Goal: Task Accomplishment & Management: Manage account settings

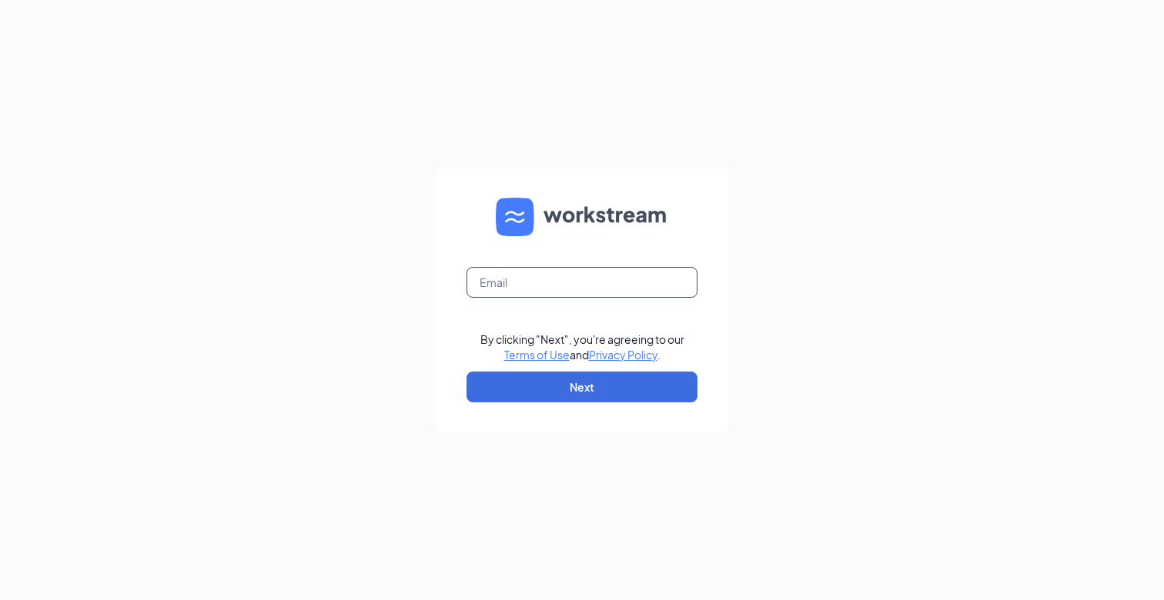
click at [545, 279] on input "text" at bounding box center [581, 282] width 231 height 31
type input "[EMAIL_ADDRESS][DOMAIN_NAME]"
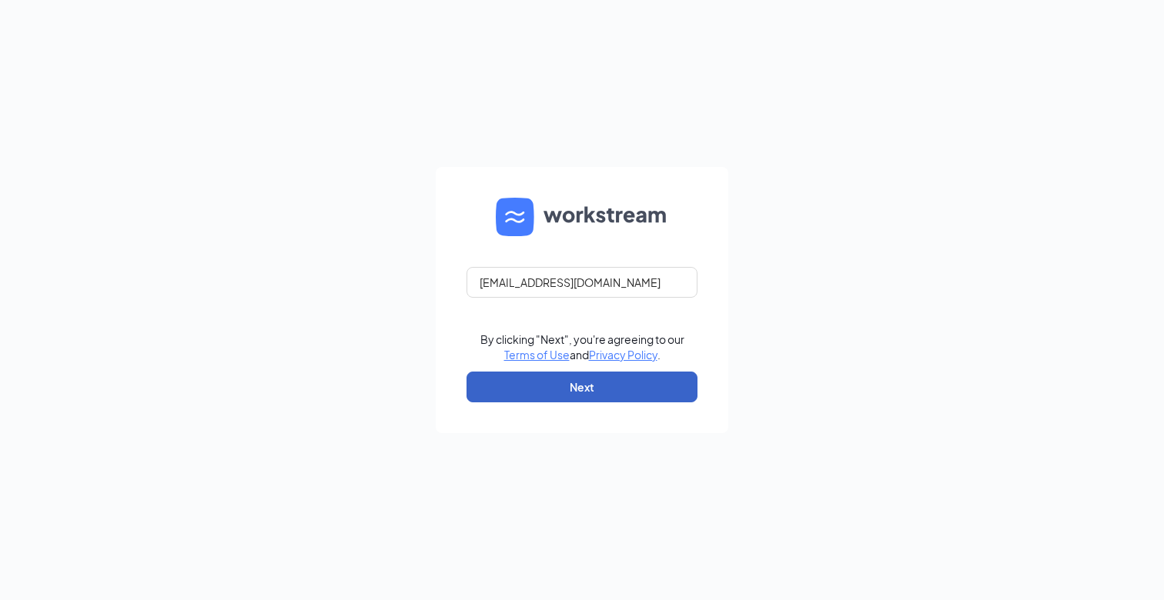
click at [575, 382] on button "Next" at bounding box center [581, 387] width 231 height 31
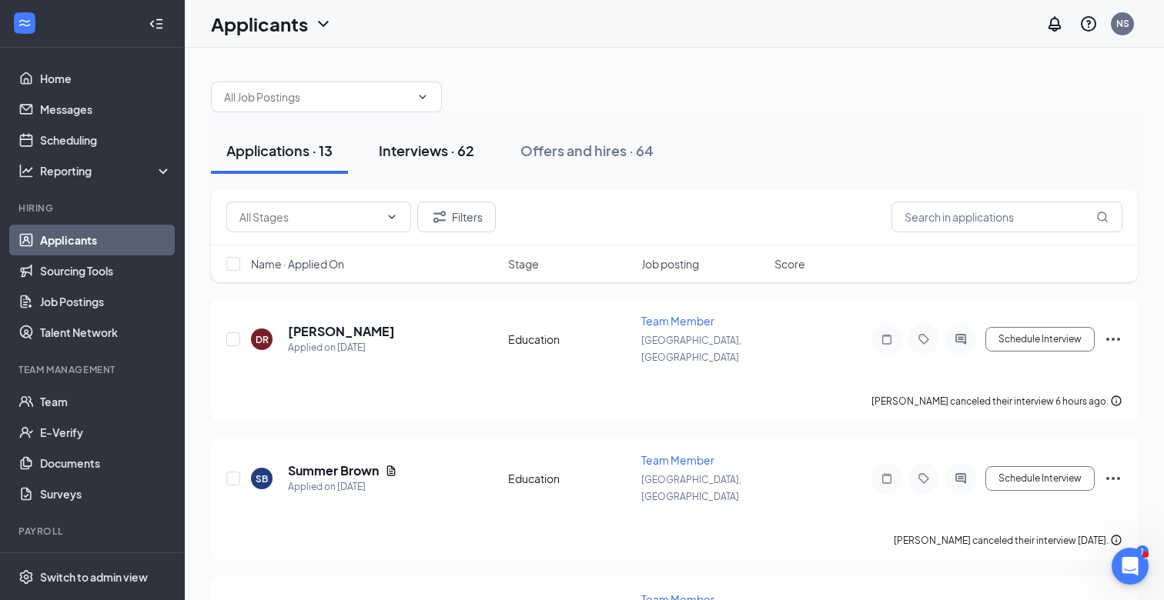
click at [439, 152] on div "Interviews · 62" at bounding box center [426, 150] width 95 height 19
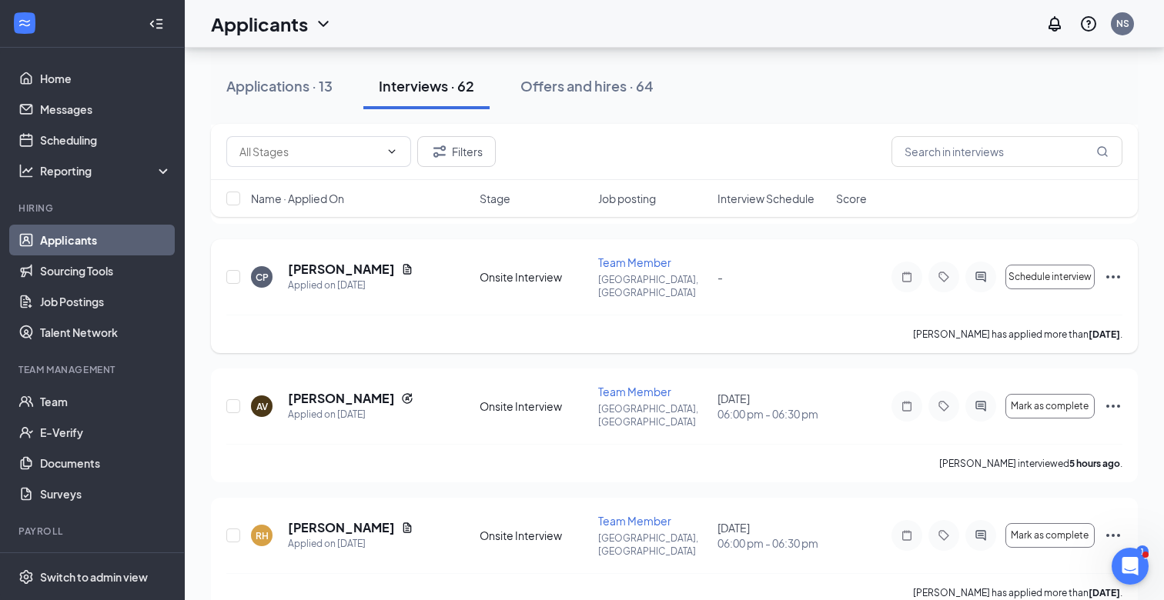
scroll to position [319, 0]
click at [350, 389] on h5 "Amanda Vance" at bounding box center [341, 397] width 107 height 17
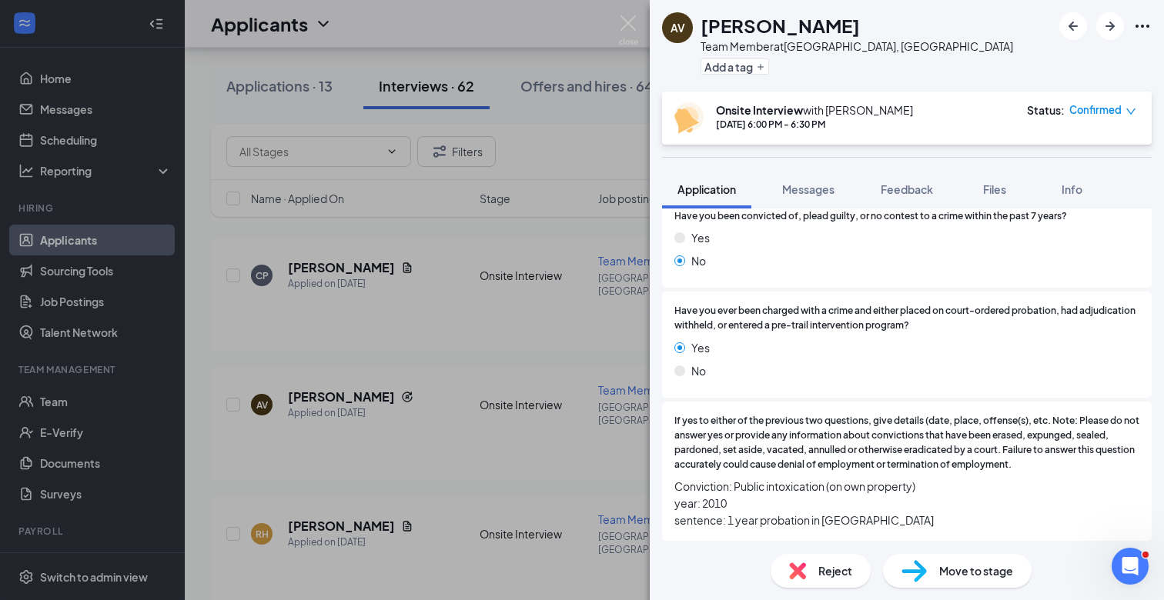
scroll to position [1506, 0]
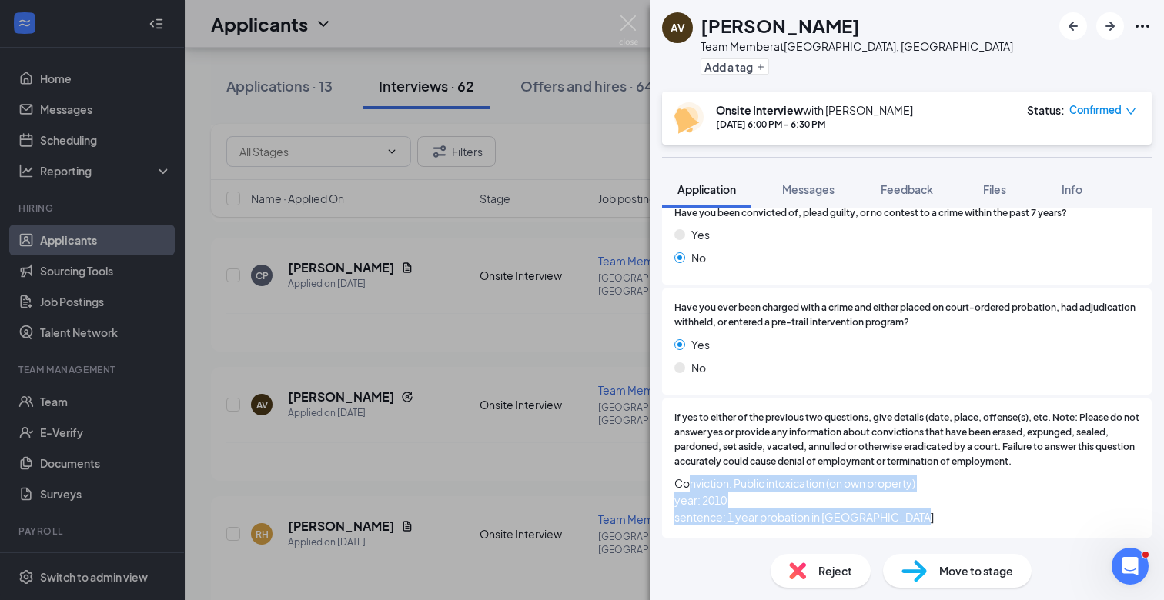
drag, startPoint x: 689, startPoint y: 479, endPoint x: 958, endPoint y: 515, distance: 271.8
click at [958, 515] on span "Conviction: Public intoxication (on own property) year: 2010 sentence: 1 year p…" at bounding box center [906, 500] width 465 height 51
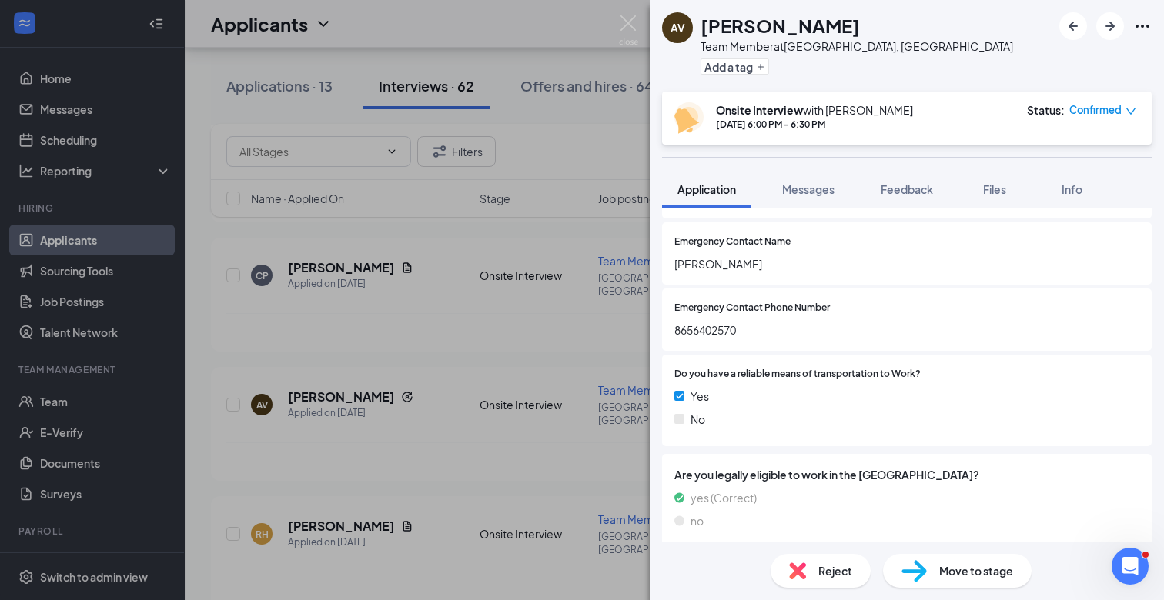
scroll to position [0, 0]
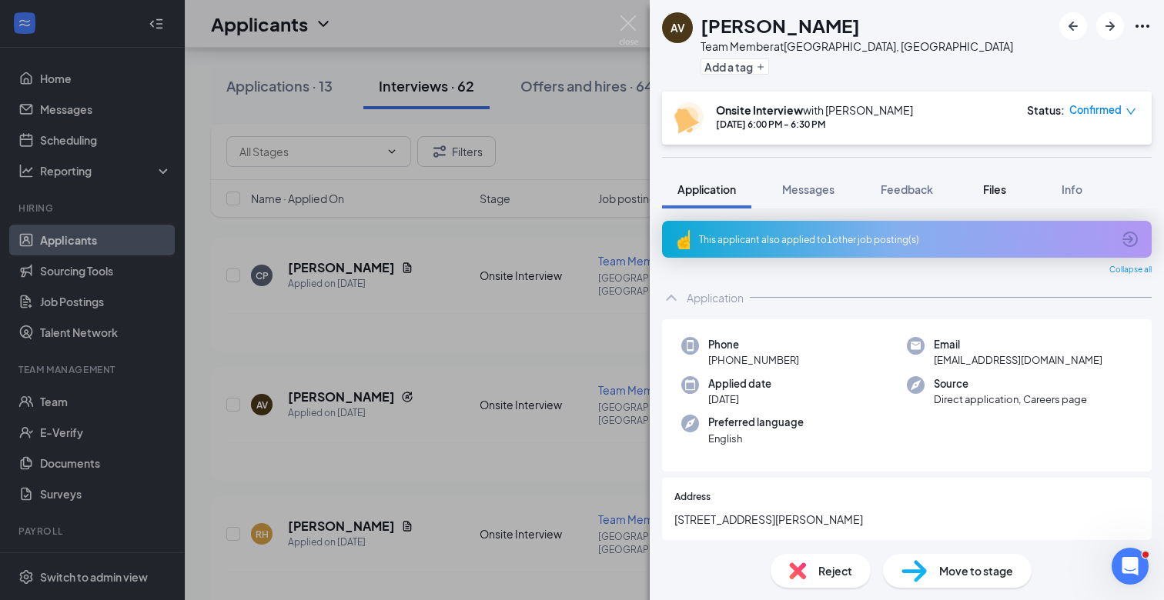
click at [987, 192] on span "Files" at bounding box center [994, 189] width 23 height 14
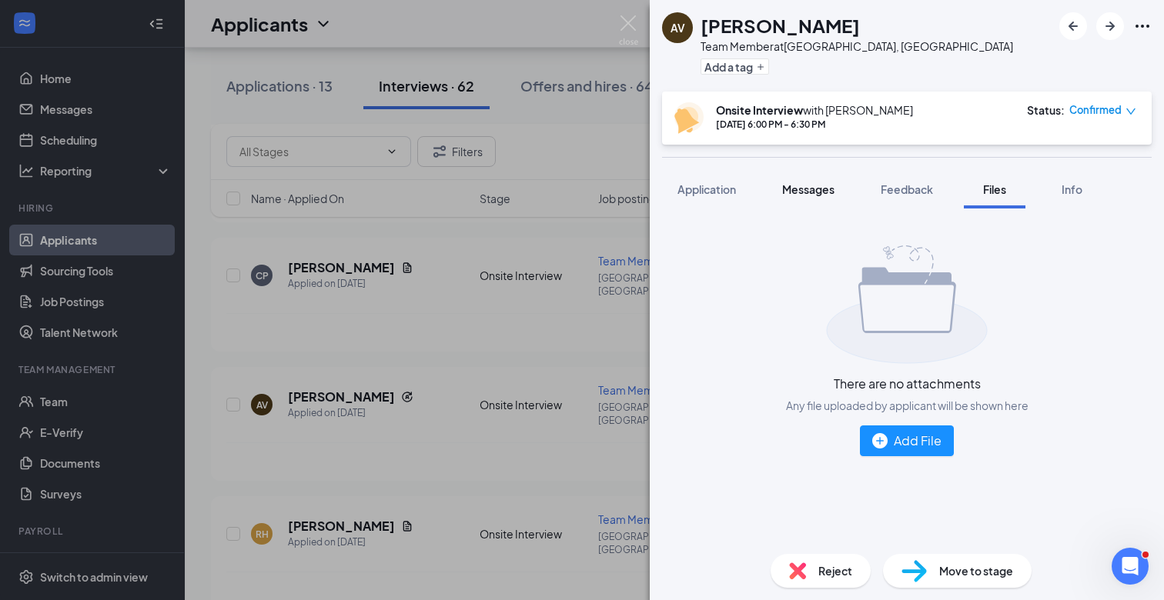
click at [812, 190] on span "Messages" at bounding box center [808, 189] width 52 height 14
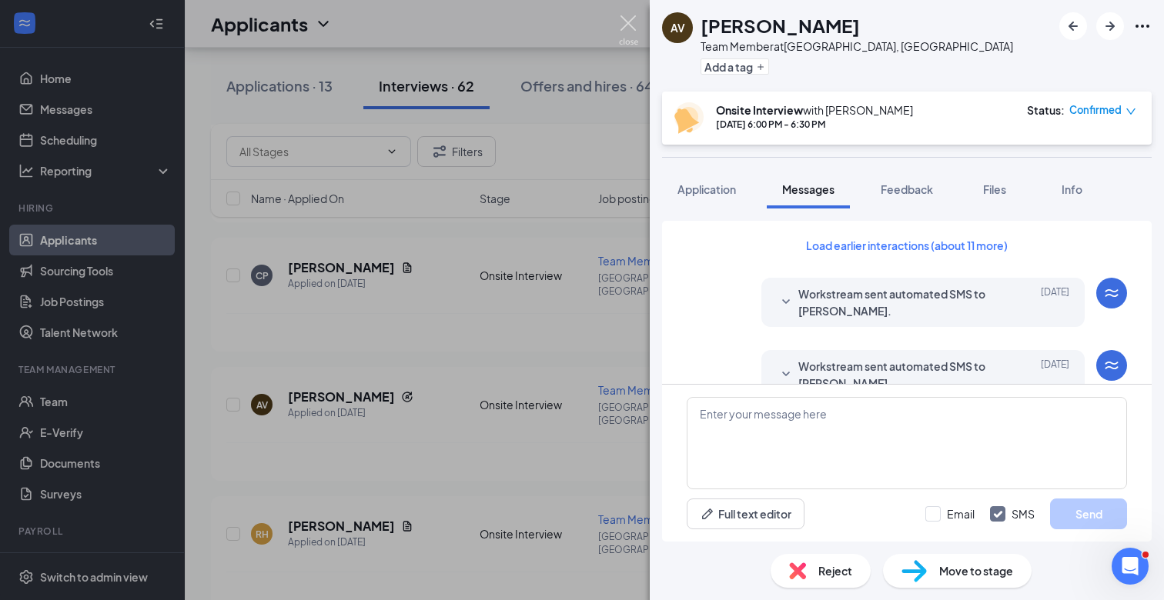
click at [626, 22] on img at bounding box center [628, 30] width 19 height 30
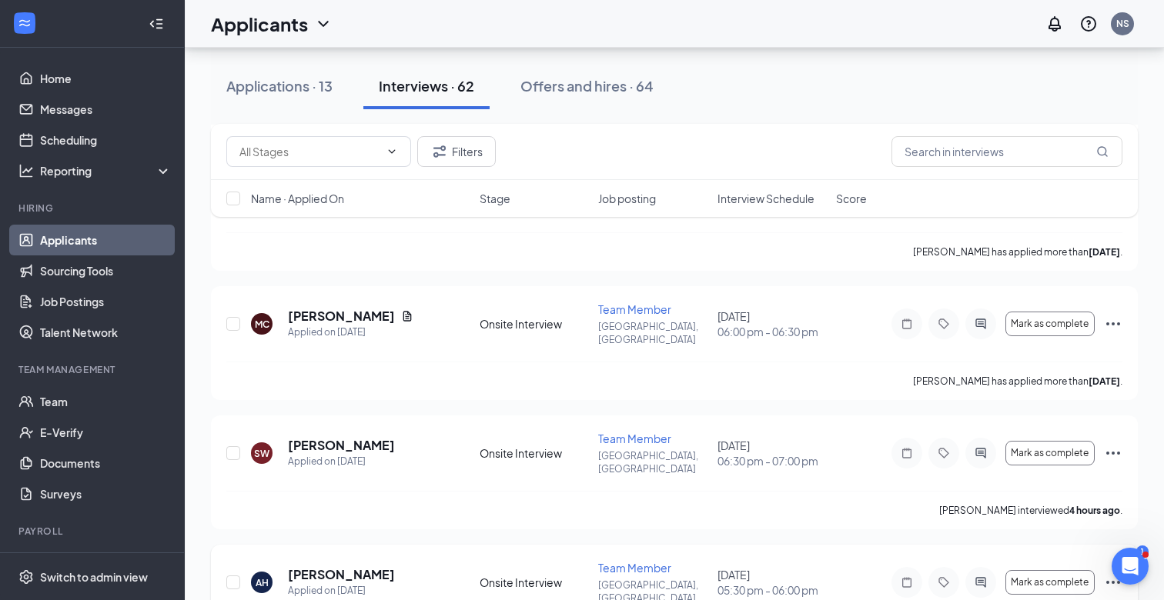
scroll to position [657, 0]
click at [336, 438] on h5 "Sharon Wells" at bounding box center [341, 446] width 107 height 17
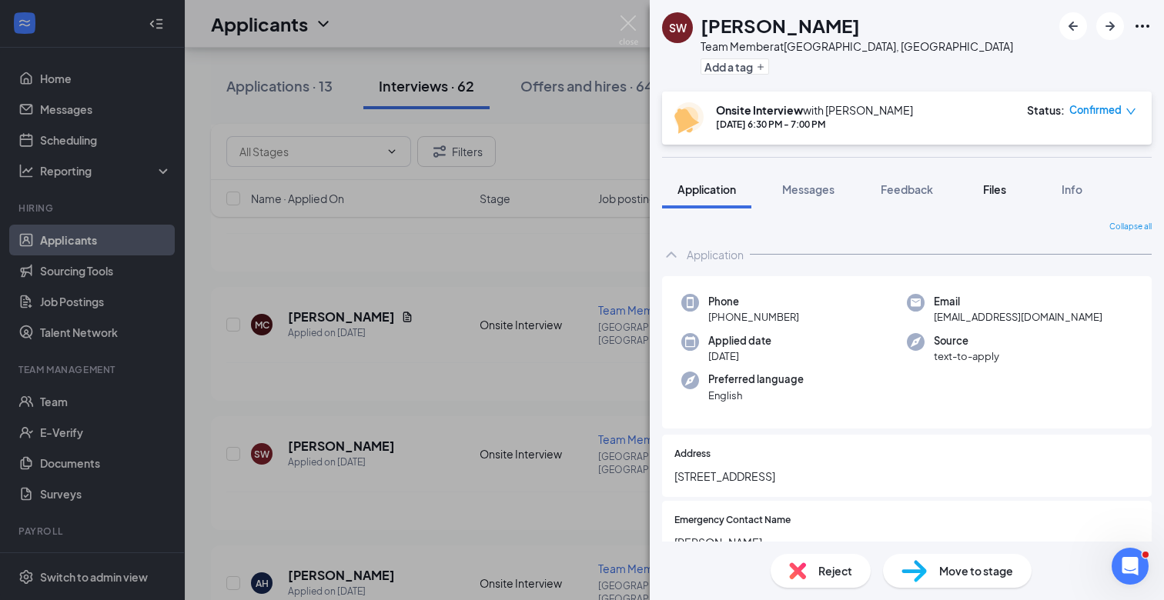
click at [998, 195] on span "Files" at bounding box center [994, 189] width 23 height 14
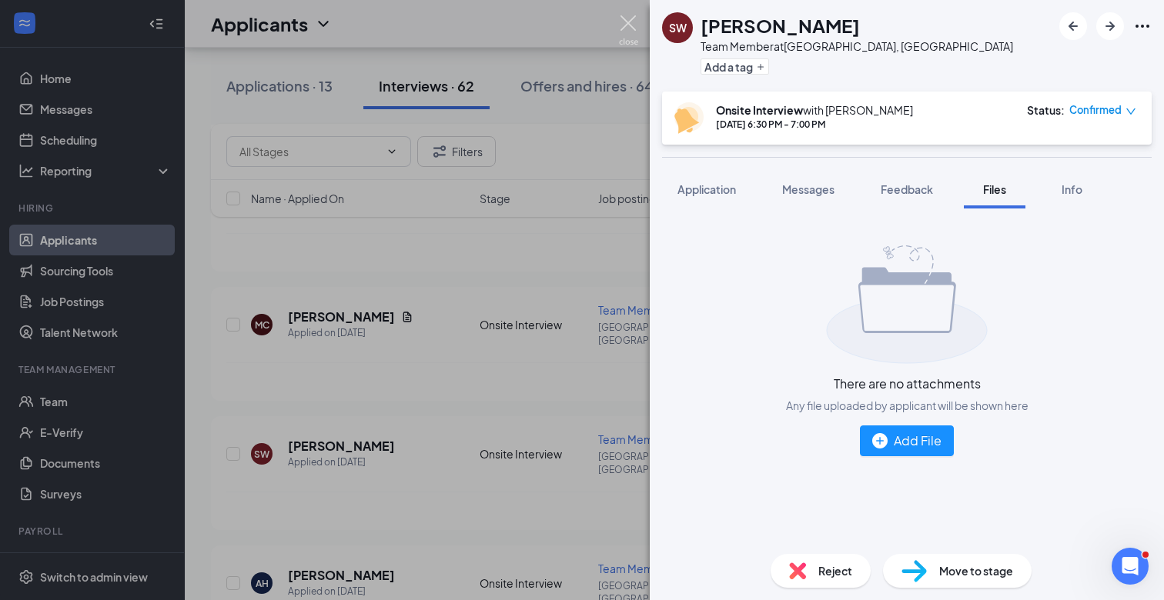
click at [625, 21] on img at bounding box center [628, 30] width 19 height 30
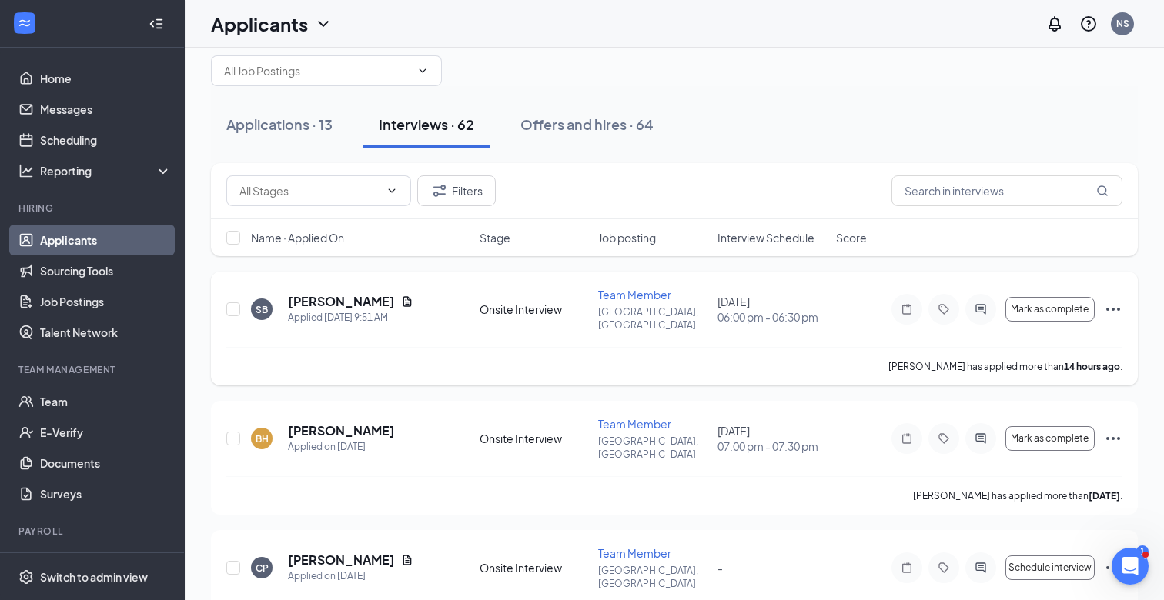
scroll to position [55, 0]
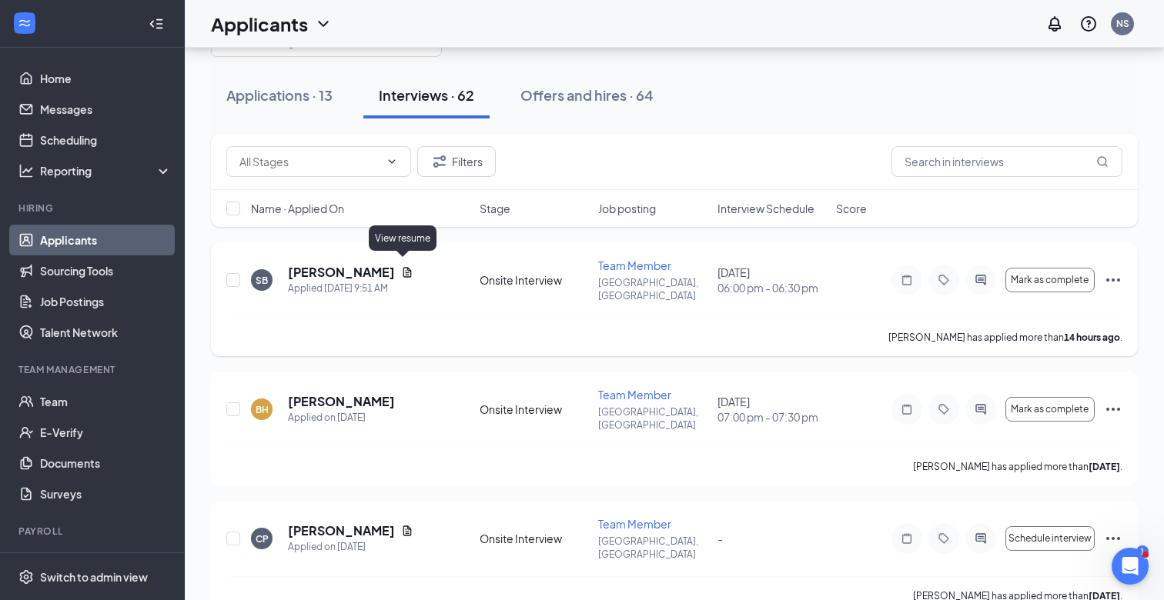
click at [403, 267] on icon "Document" at bounding box center [407, 272] width 8 height 10
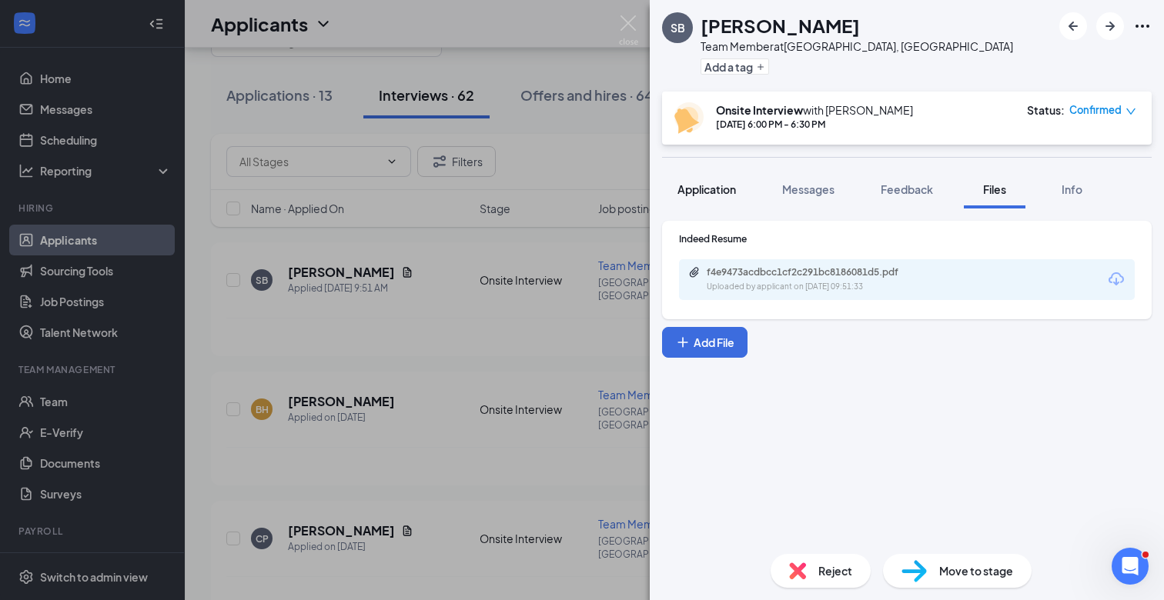
click at [695, 197] on button "Application" at bounding box center [706, 189] width 89 height 38
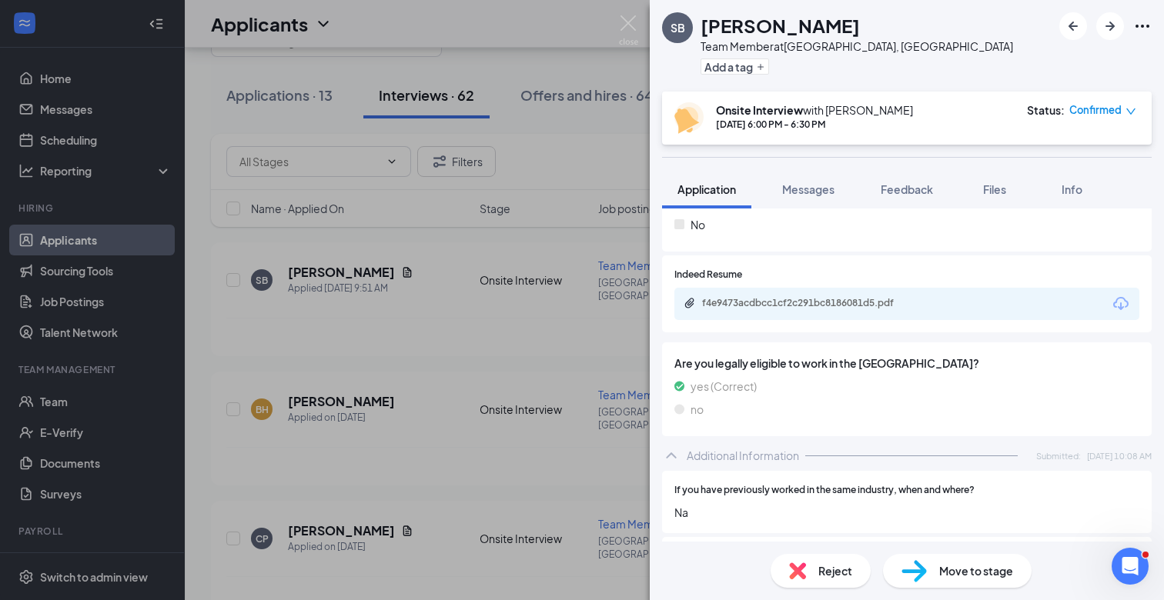
scroll to position [477, 0]
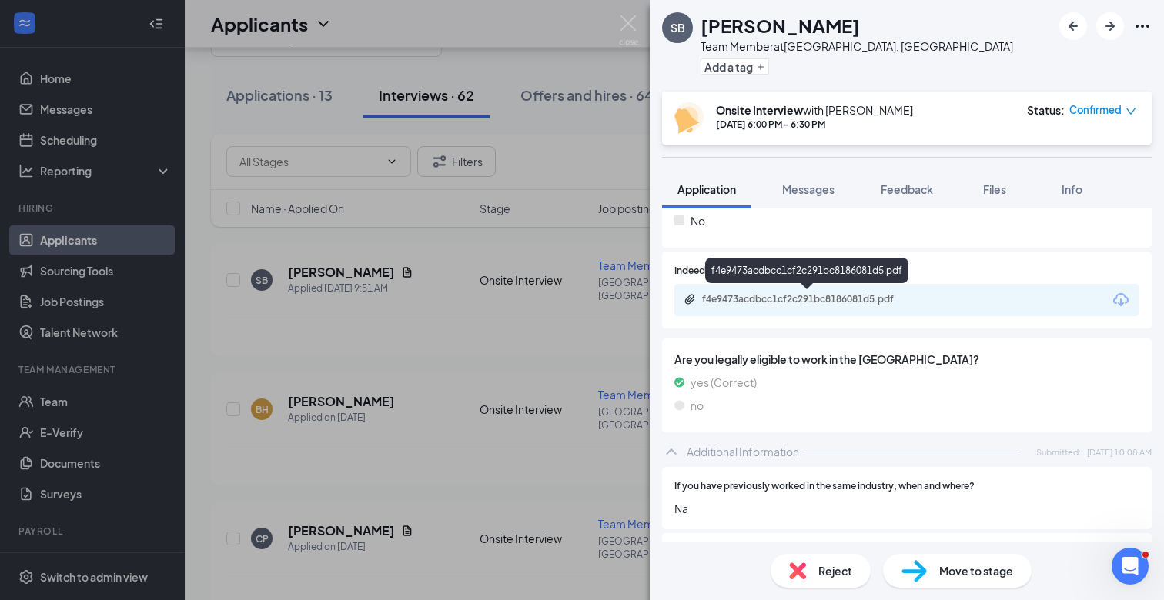
click at [868, 296] on div "f4e9473acdbcc1cf2c291bc8186081d5.pdf" at bounding box center [809, 299] width 215 height 12
click at [502, 324] on div "SB Sanjay Blackburn Team Member at Sevierville, TN Add a tag Onsite Interview w…" at bounding box center [582, 300] width 1164 height 600
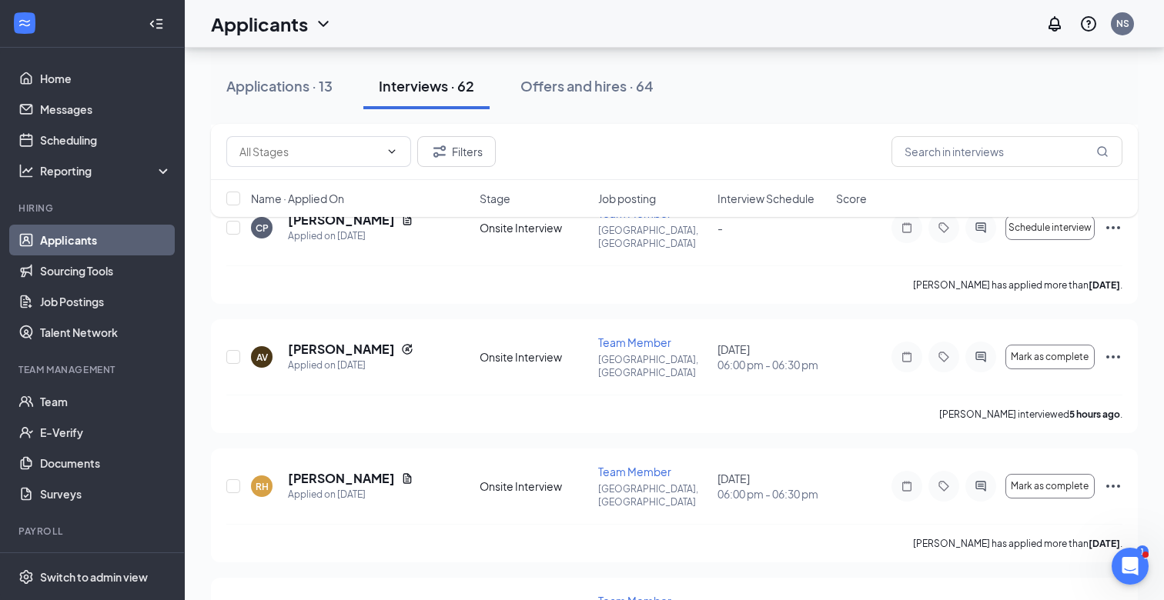
scroll to position [384, 0]
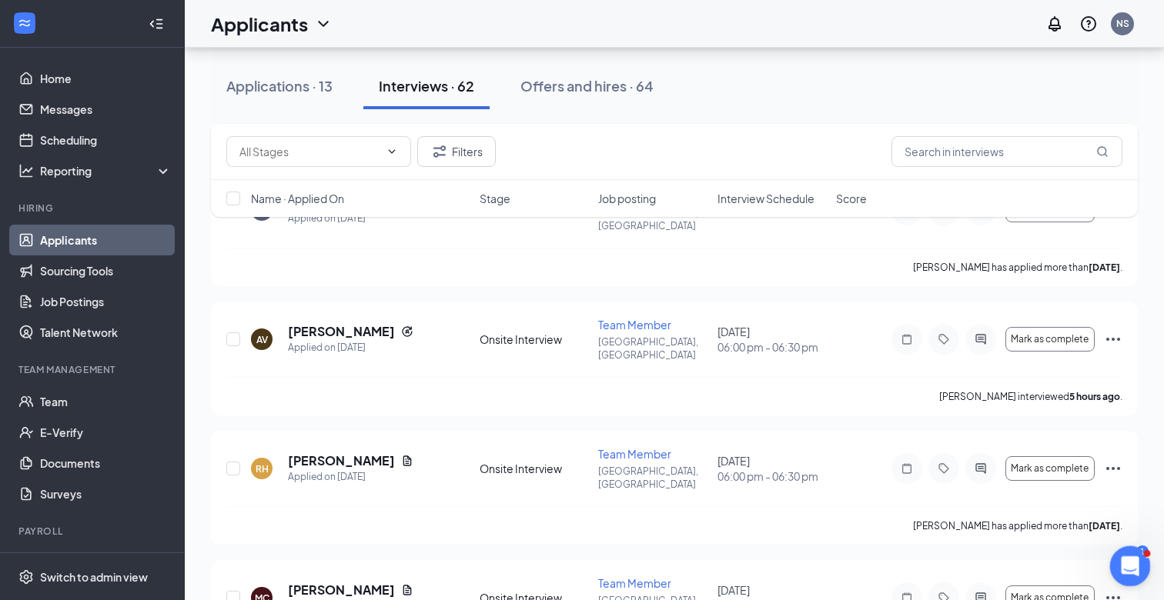
click at [1131, 572] on icon "Open Intercom Messenger" at bounding box center [1127, 564] width 25 height 25
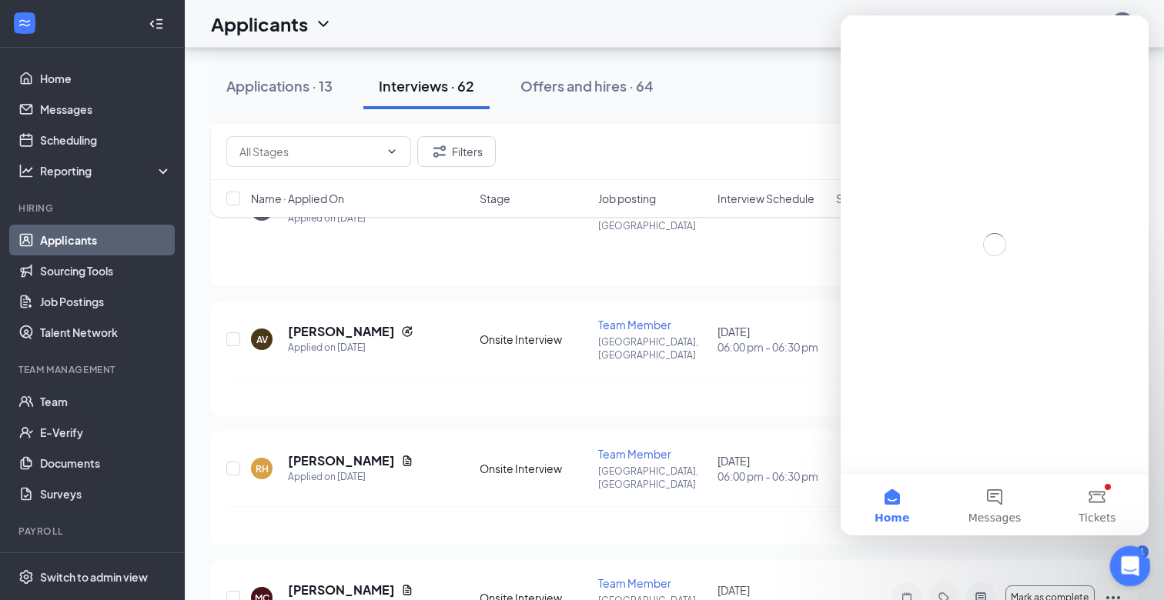
scroll to position [0, 0]
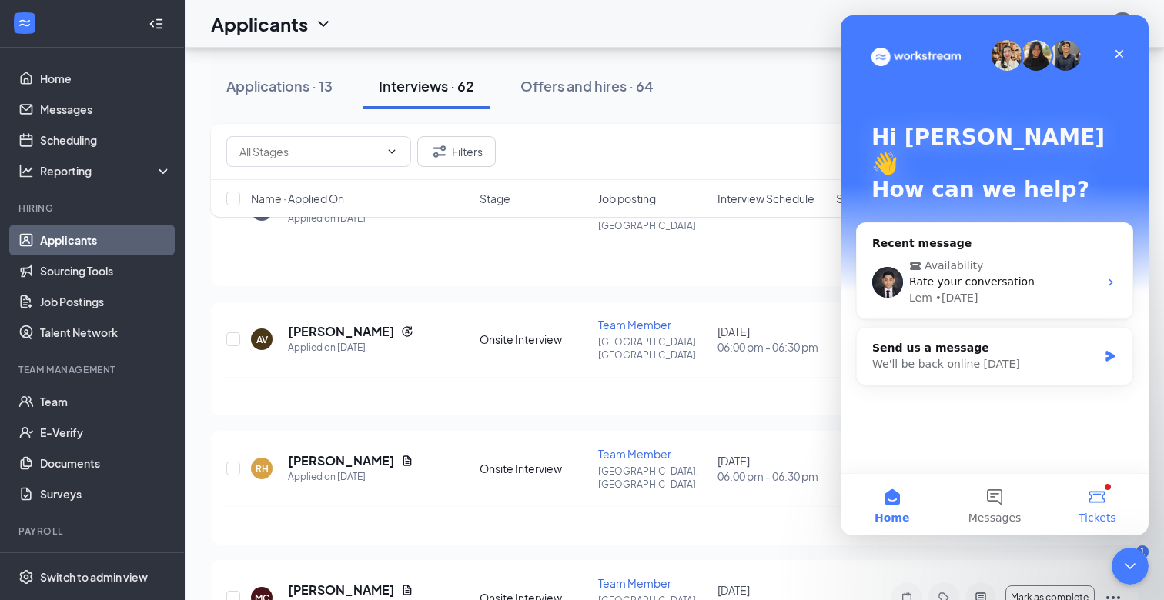
click at [1106, 493] on button "Tickets" at bounding box center [1097, 505] width 102 height 62
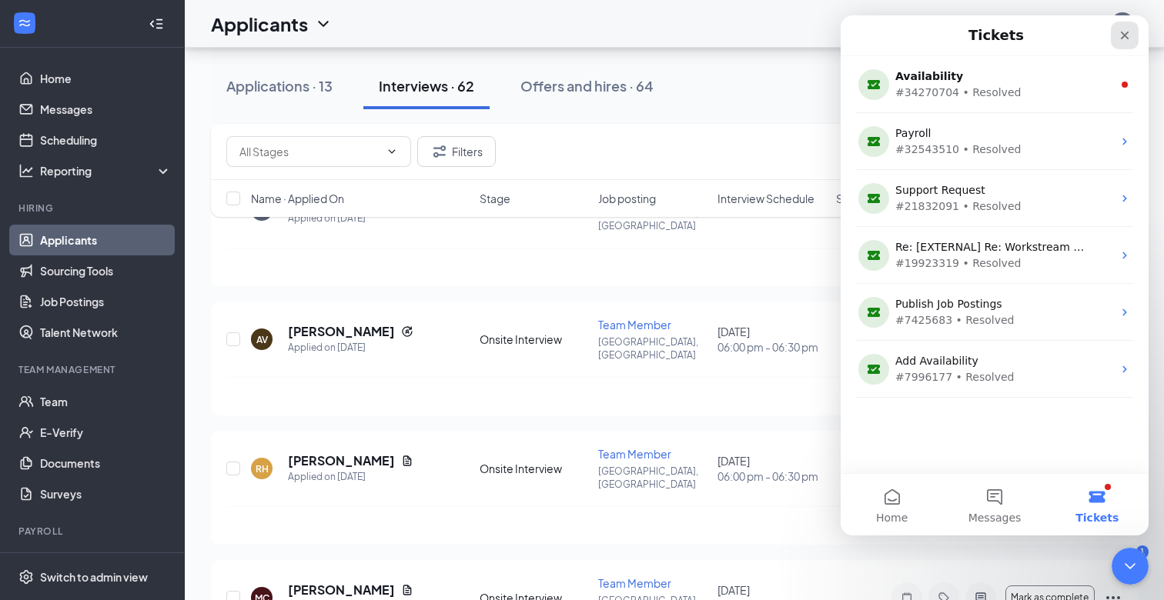
click at [1122, 33] on icon "Close" at bounding box center [1125, 36] width 8 height 8
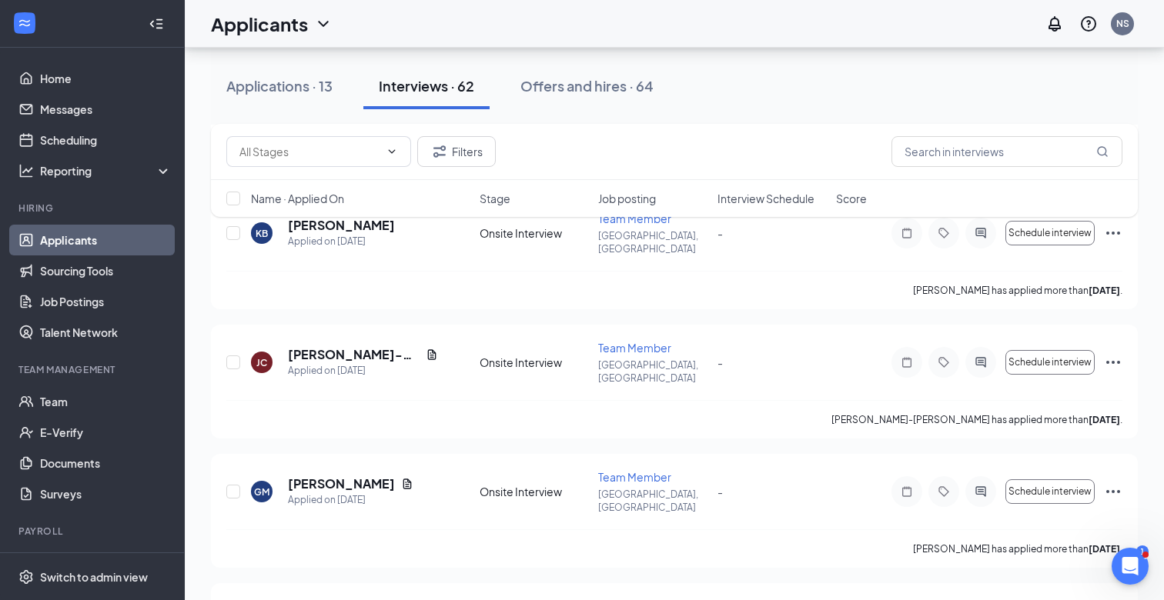
scroll to position [6312, 0]
